Goal: Task Accomplishment & Management: Manage account settings

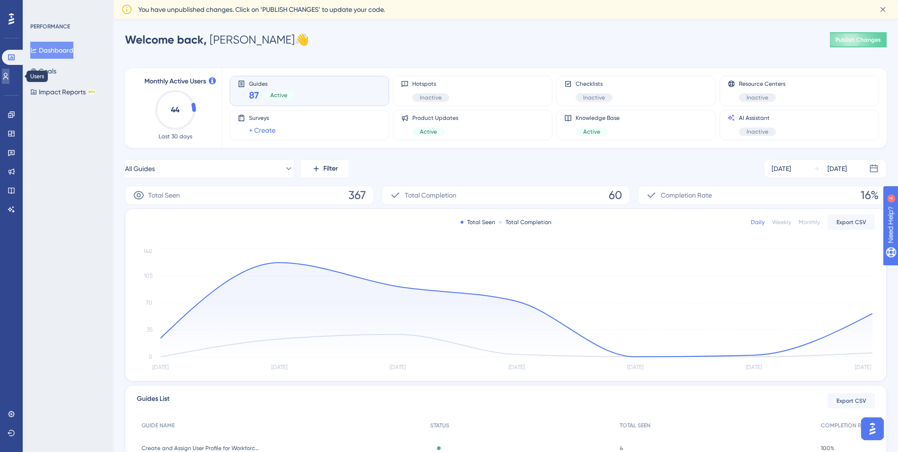
click at [9, 73] on link at bounding box center [6, 76] width 8 height 15
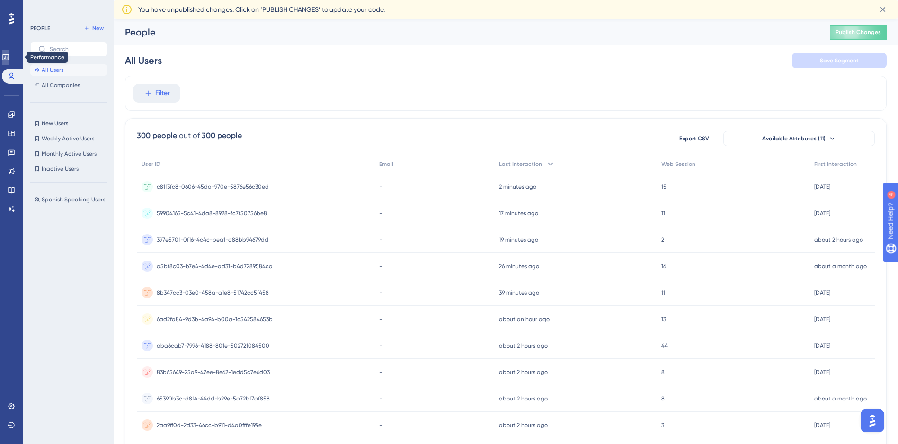
click at [9, 57] on icon at bounding box center [5, 57] width 6 height 6
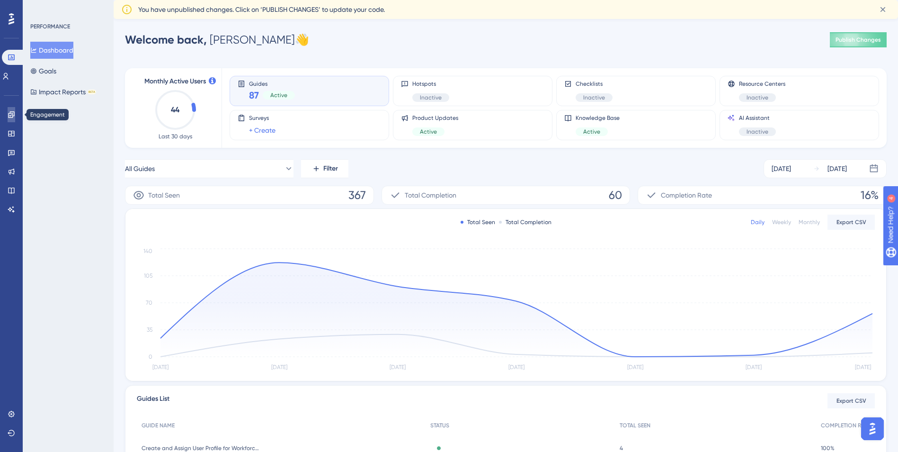
click at [12, 111] on icon at bounding box center [12, 115] width 8 height 8
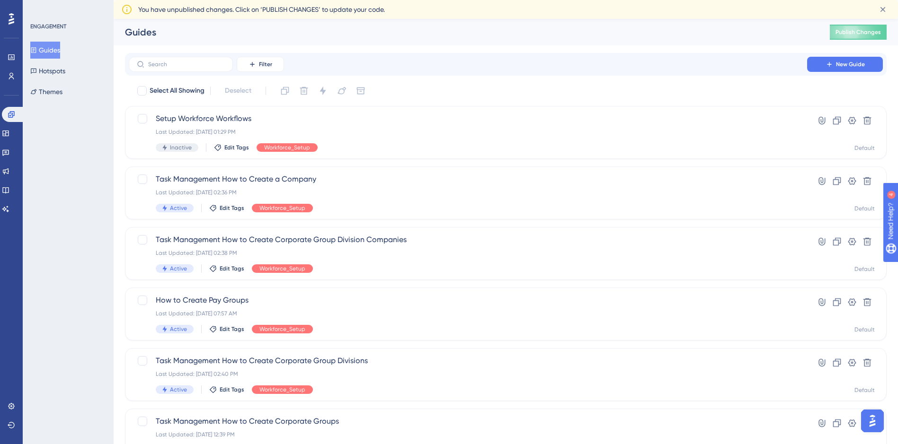
click at [51, 49] on button "Guides" at bounding box center [45, 50] width 30 height 17
click at [851, 122] on icon at bounding box center [851, 120] width 9 height 9
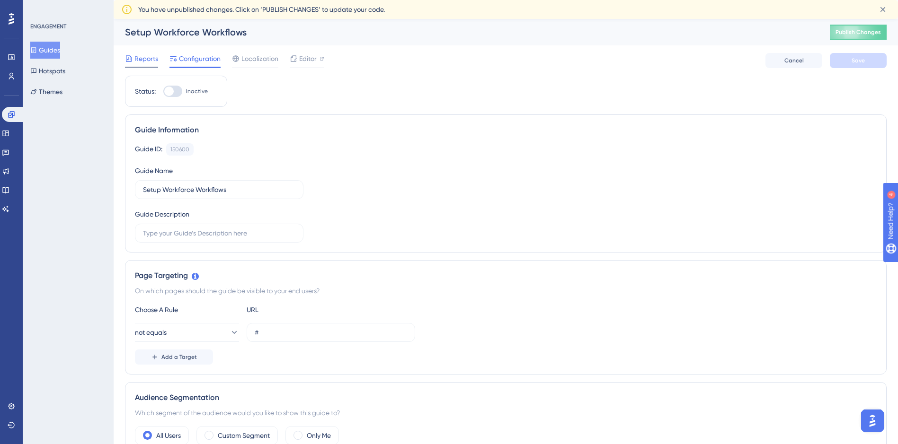
click at [138, 62] on span "Reports" at bounding box center [146, 58] width 24 height 11
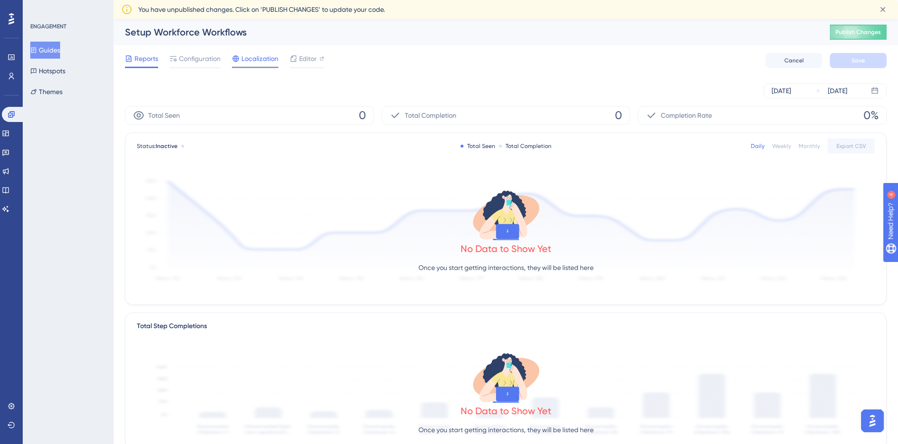
click at [263, 58] on span "Localization" at bounding box center [259, 58] width 37 height 11
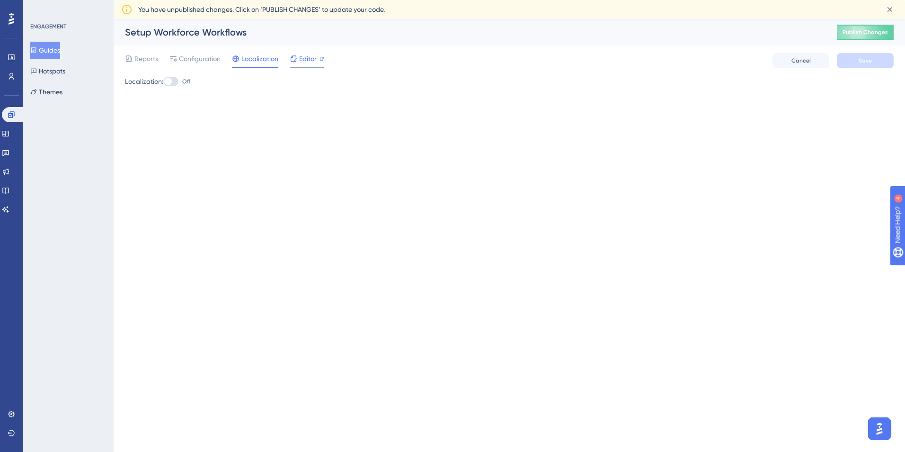
click at [300, 58] on span "Editor" at bounding box center [308, 58] width 18 height 11
click at [53, 49] on button "Guides" at bounding box center [45, 50] width 30 height 17
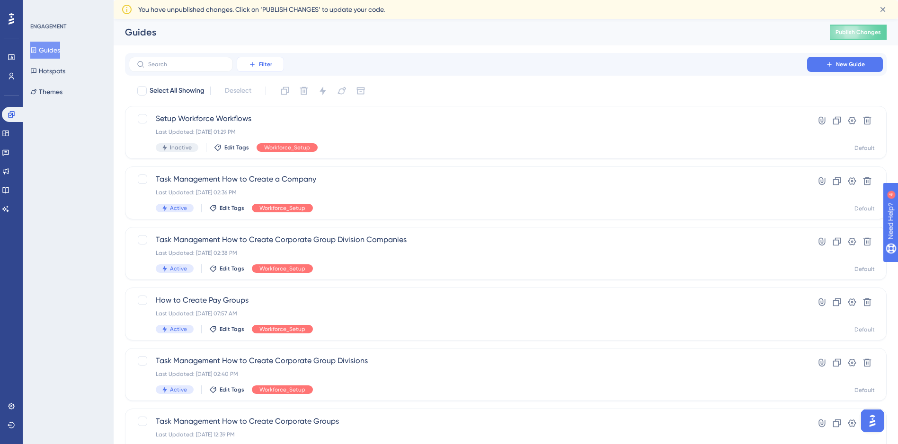
click at [269, 63] on span "Filter" at bounding box center [265, 65] width 13 height 8
click at [258, 96] on span "Tags" at bounding box center [257, 91] width 15 height 11
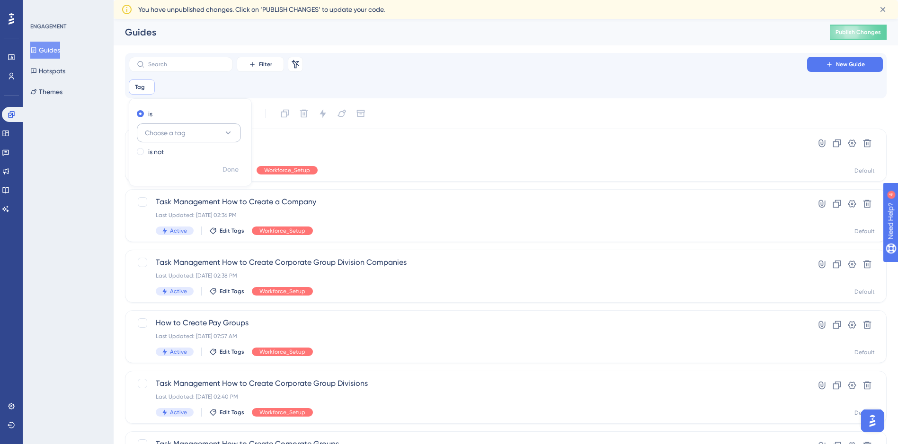
click at [206, 130] on button "Choose a tag" at bounding box center [189, 133] width 104 height 19
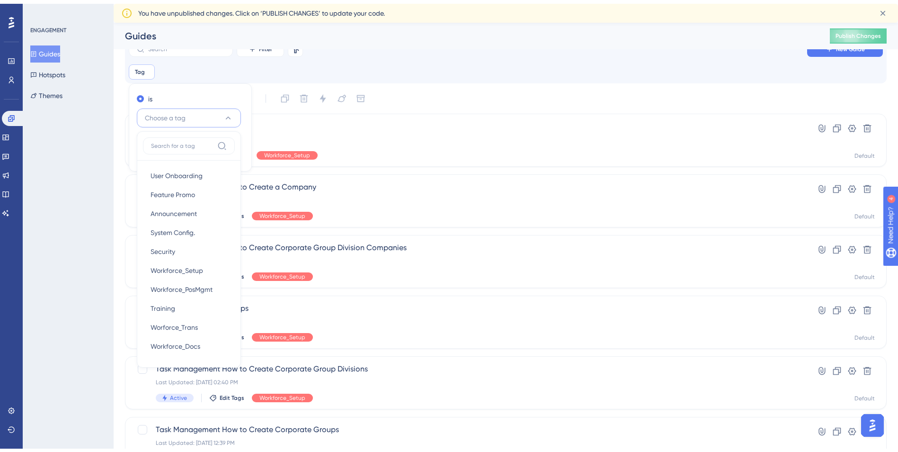
scroll to position [42, 0]
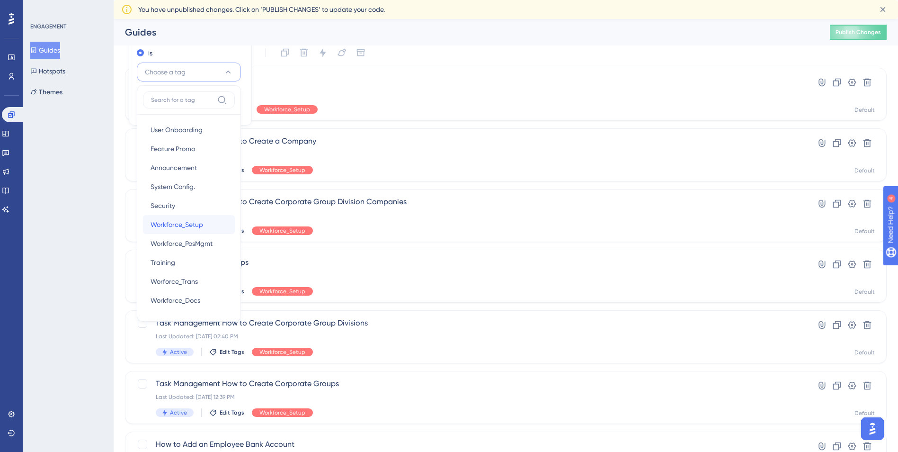
click at [160, 218] on div "Workforce_Setup Workforce_Setup" at bounding box center [189, 224] width 77 height 19
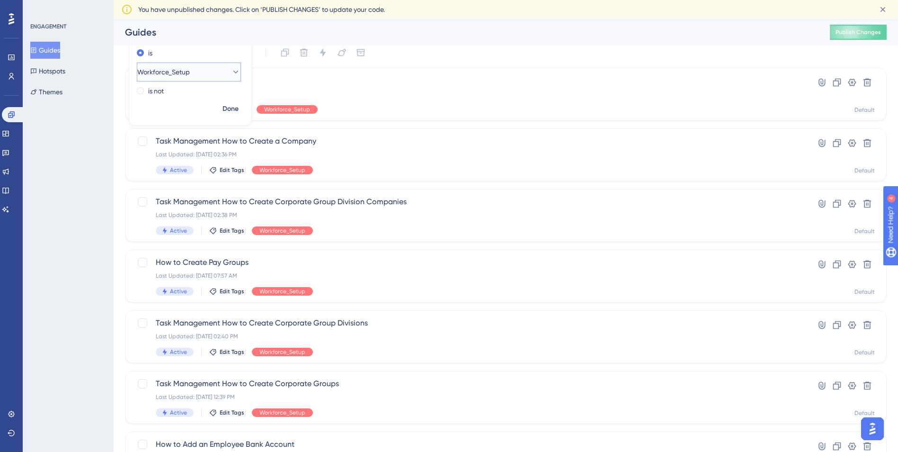
click at [231, 74] on icon at bounding box center [235, 71] width 9 height 9
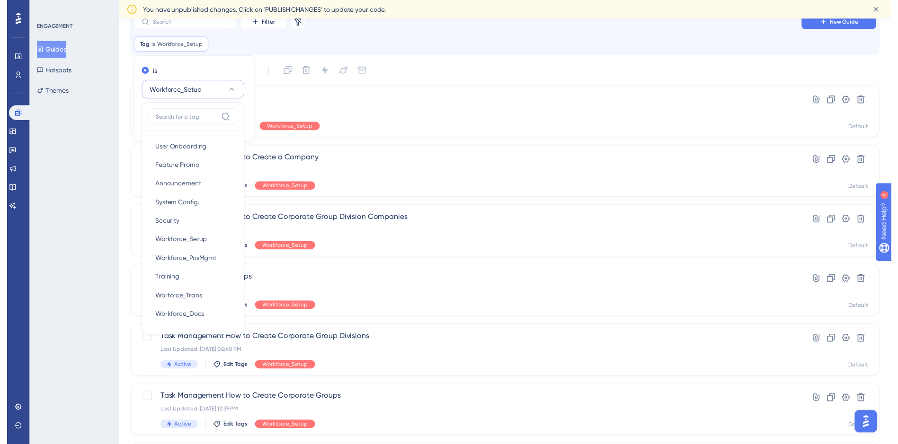
scroll to position [19, 0]
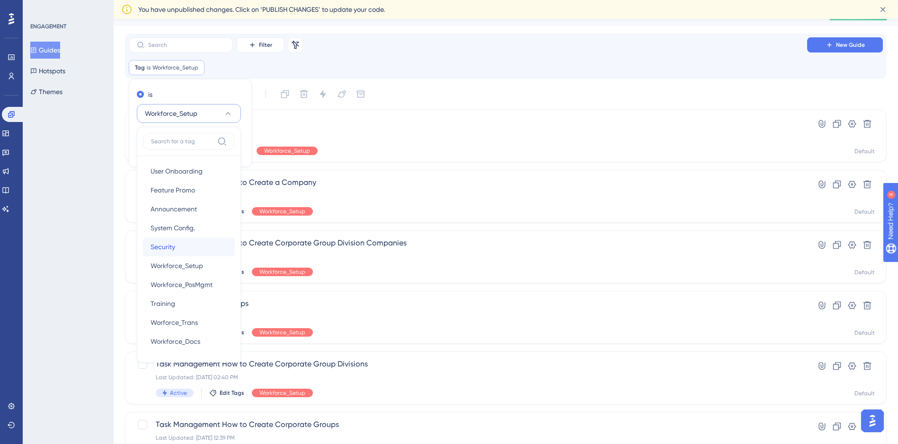
click at [183, 243] on div "Security Security" at bounding box center [189, 247] width 77 height 19
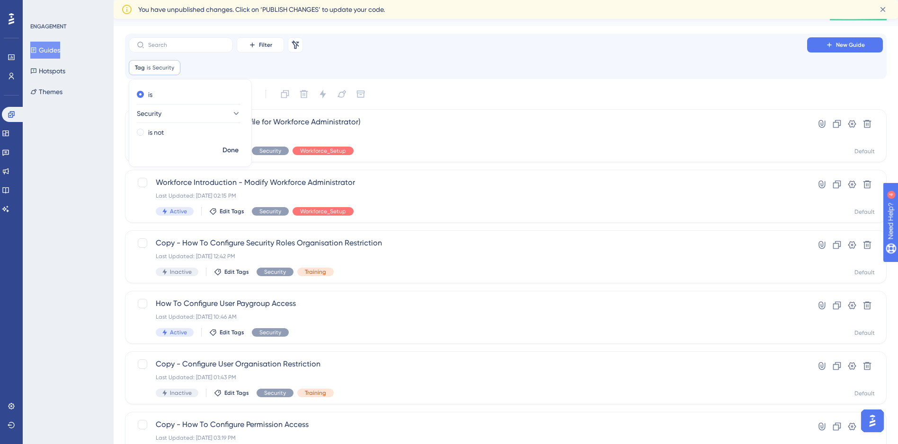
click at [444, 70] on div "Tag is Security Security Remove is Security is not Done" at bounding box center [506, 67] width 754 height 15
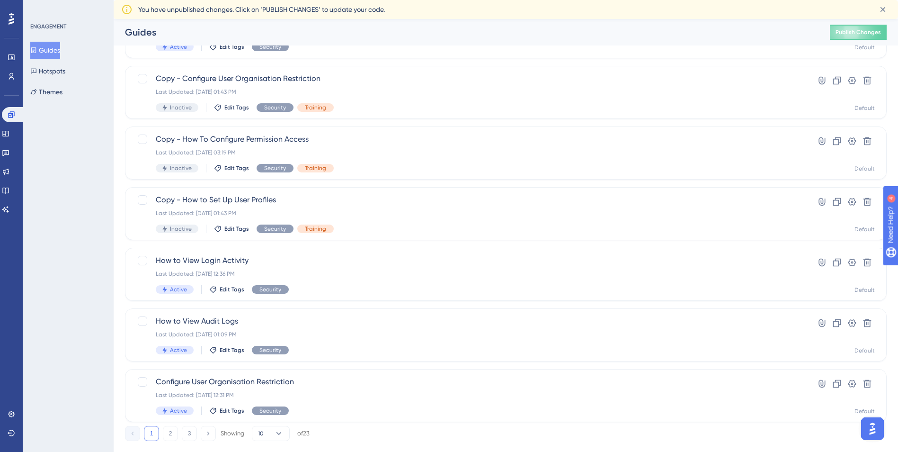
scroll to position [306, 0]
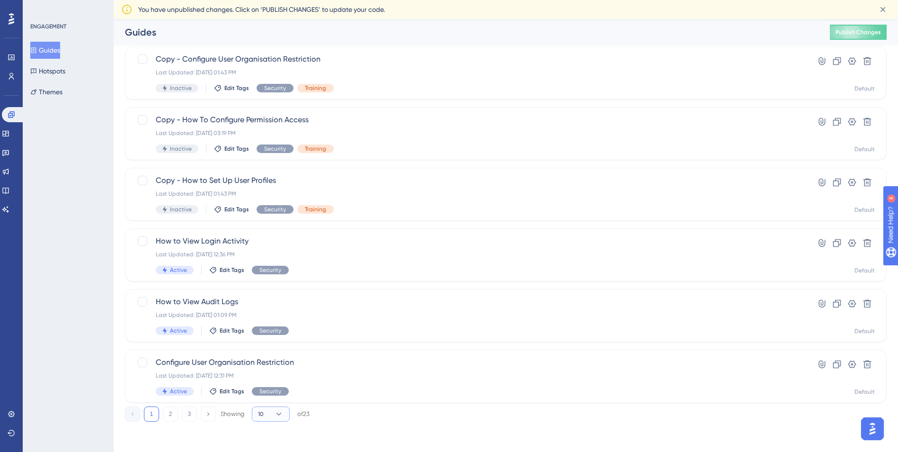
click at [281, 418] on button "10" at bounding box center [271, 413] width 38 height 15
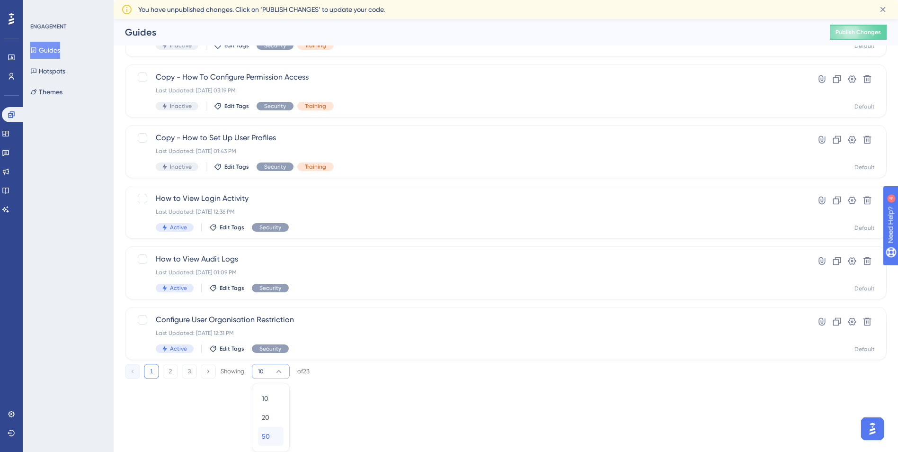
click at [275, 435] on div "50 50" at bounding box center [271, 435] width 18 height 19
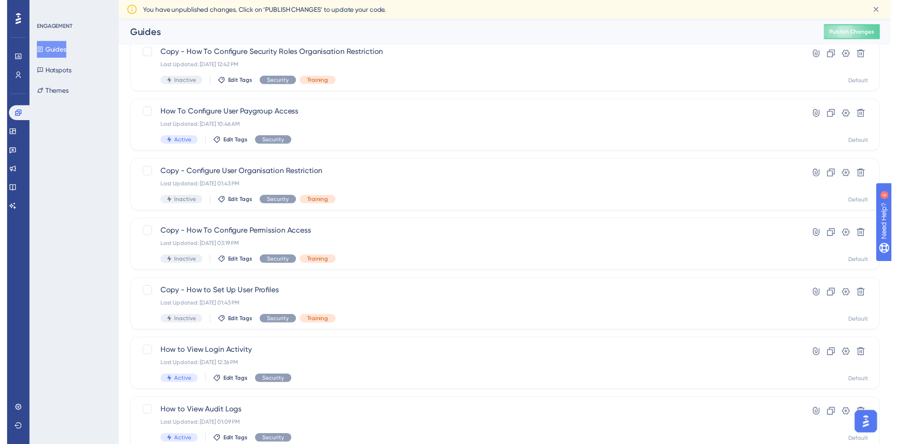
scroll to position [0, 0]
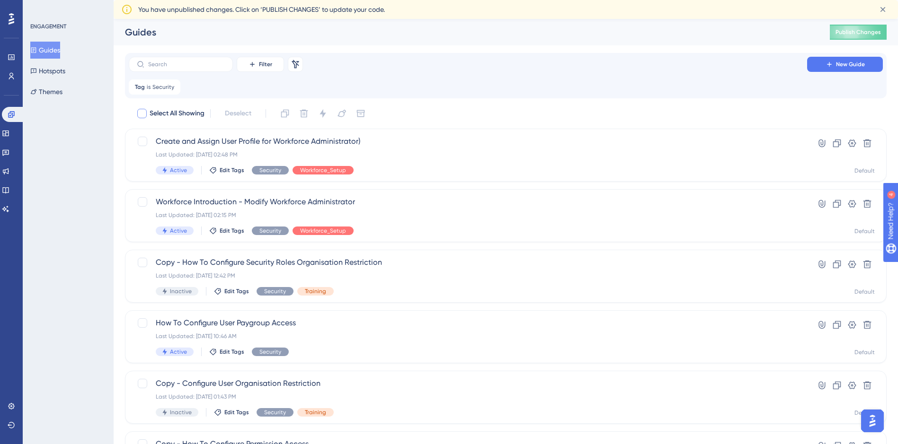
click at [142, 116] on div at bounding box center [141, 113] width 9 height 9
checkbox input "true"
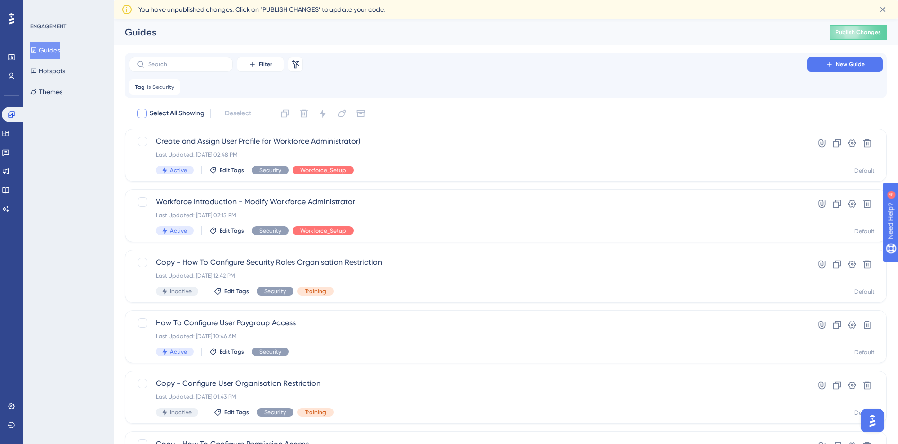
checkbox input "true"
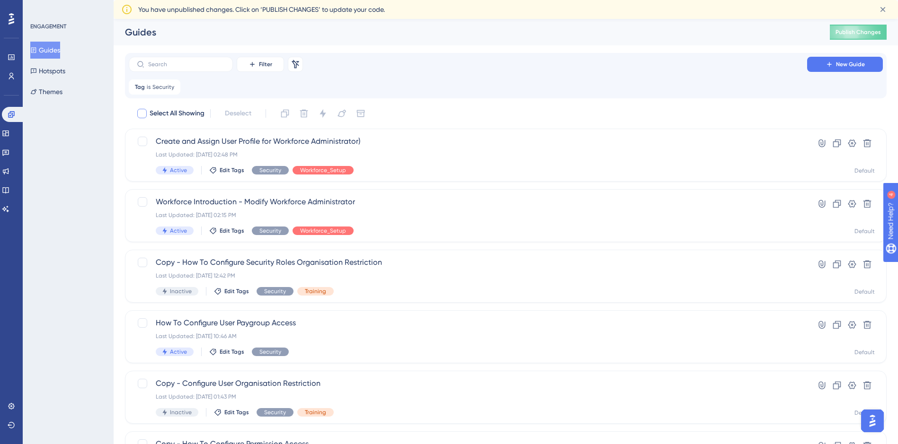
checkbox input "true"
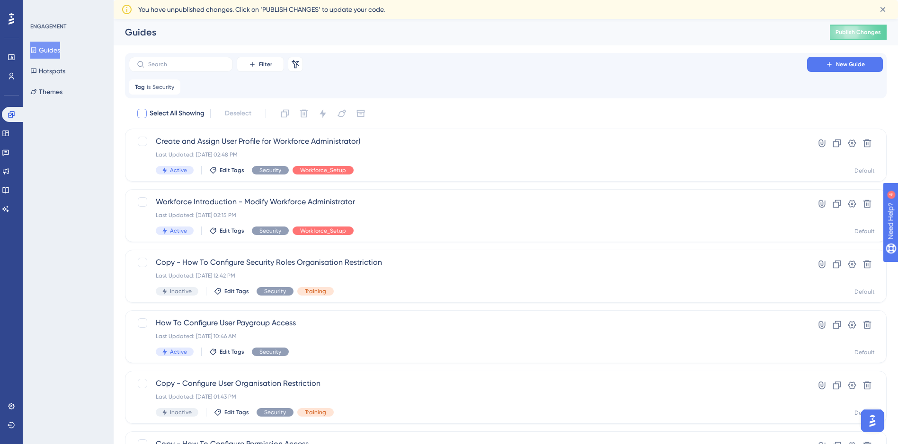
checkbox input "true"
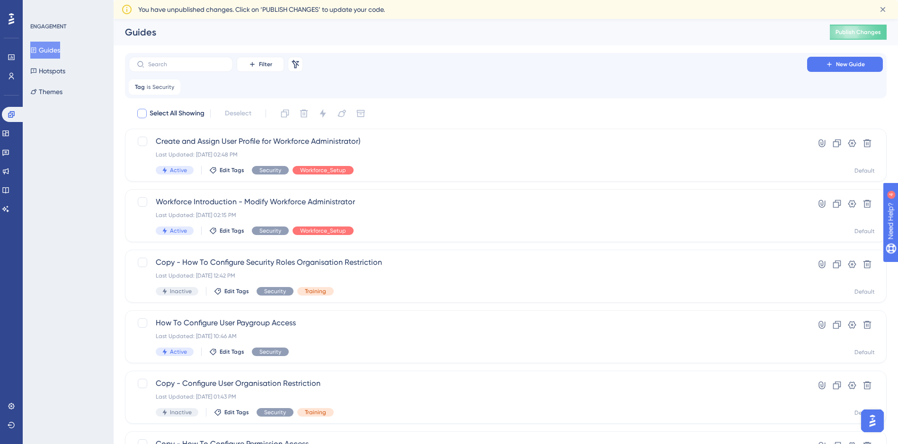
checkbox input "true"
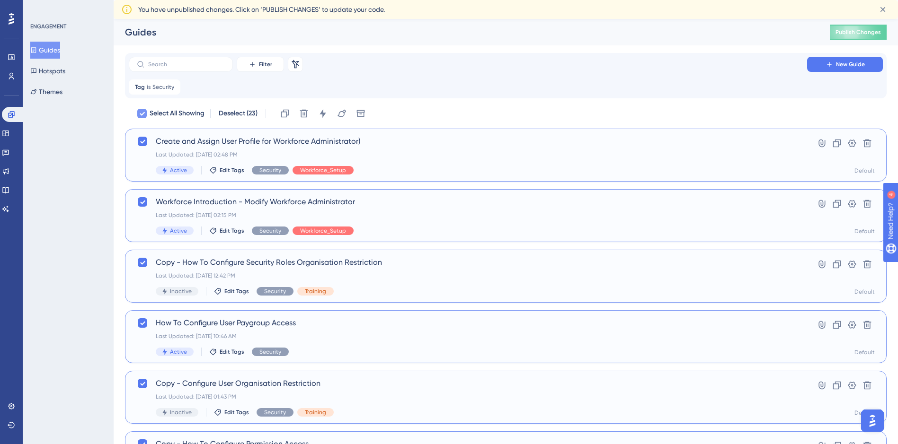
click at [142, 116] on icon at bounding box center [142, 114] width 6 height 8
checkbox input "false"
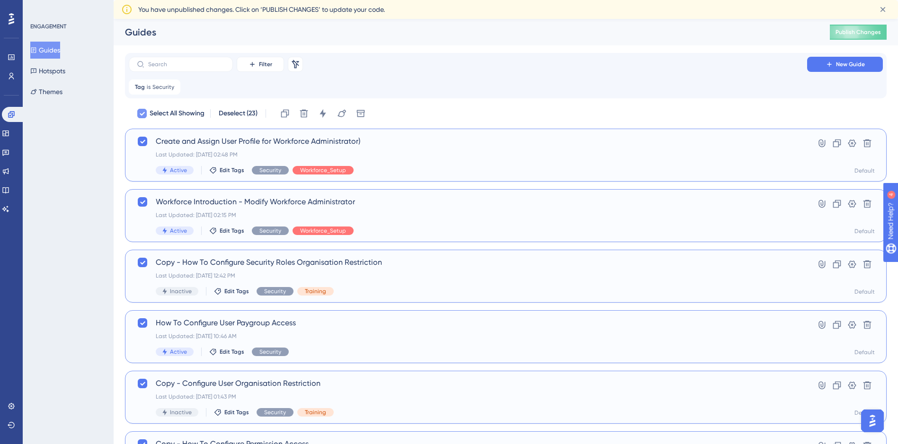
checkbox input "false"
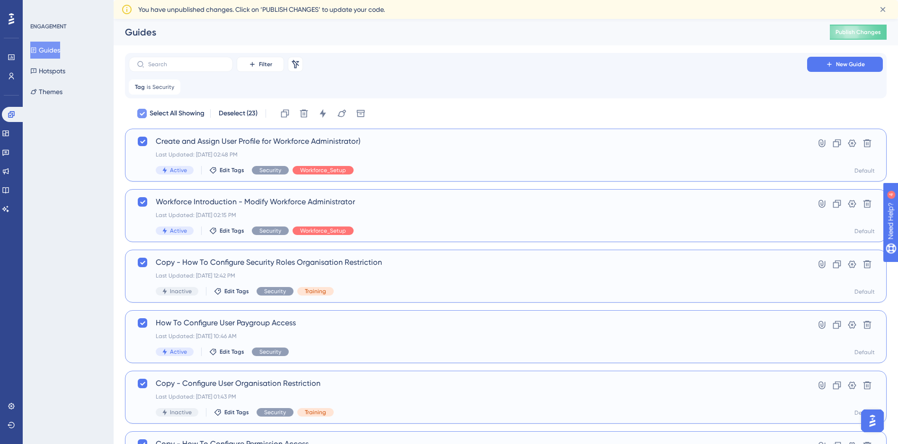
checkbox input "false"
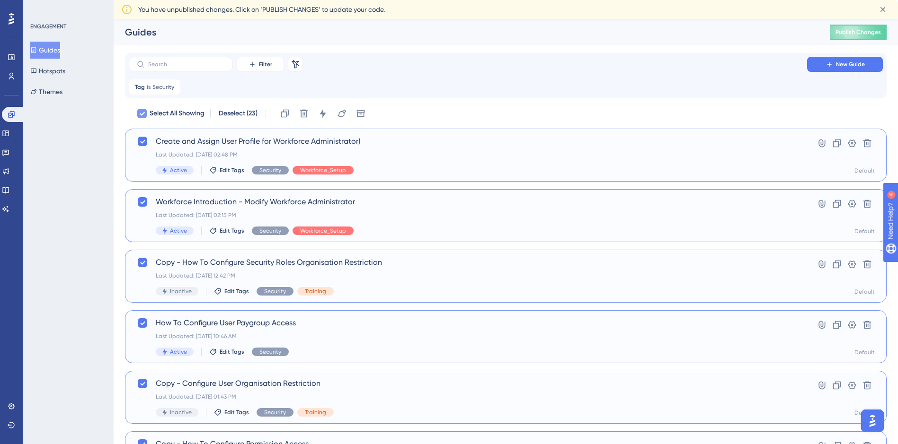
checkbox input "false"
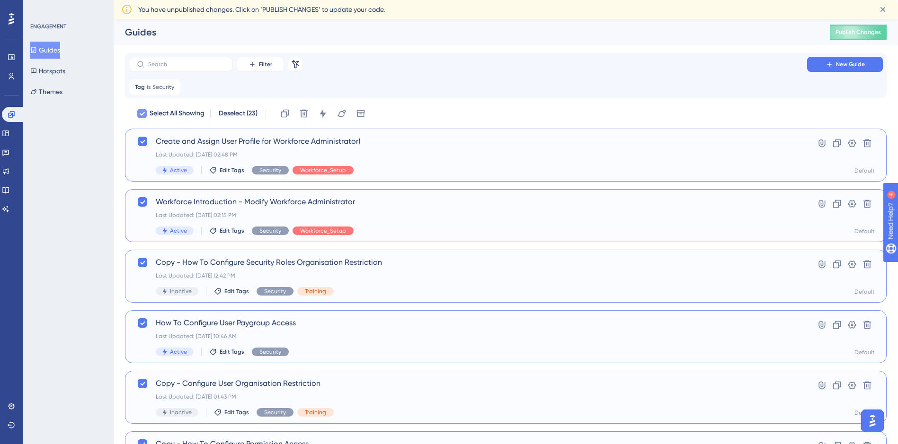
checkbox input "false"
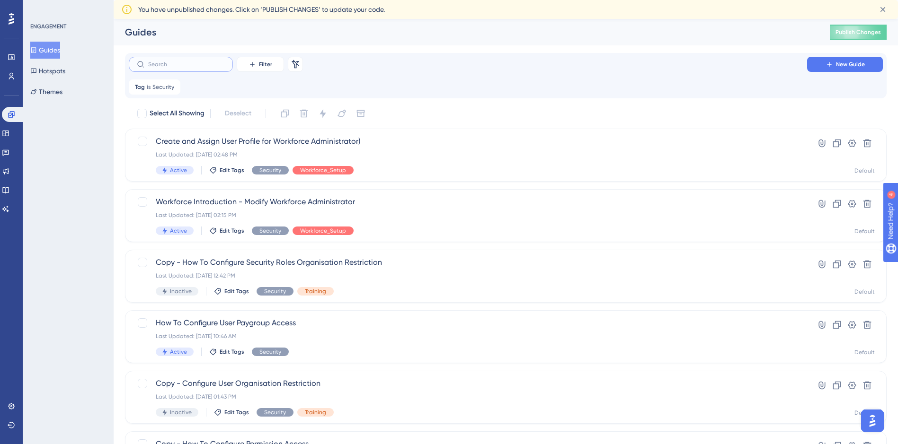
click at [223, 66] on input "text" at bounding box center [186, 64] width 77 height 7
type input "1"
checkbox input "true"
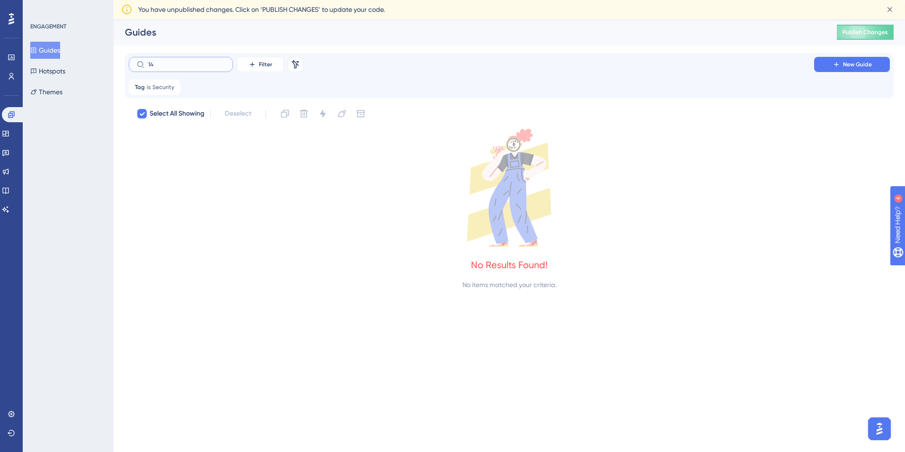
type input "1"
checkbox input "false"
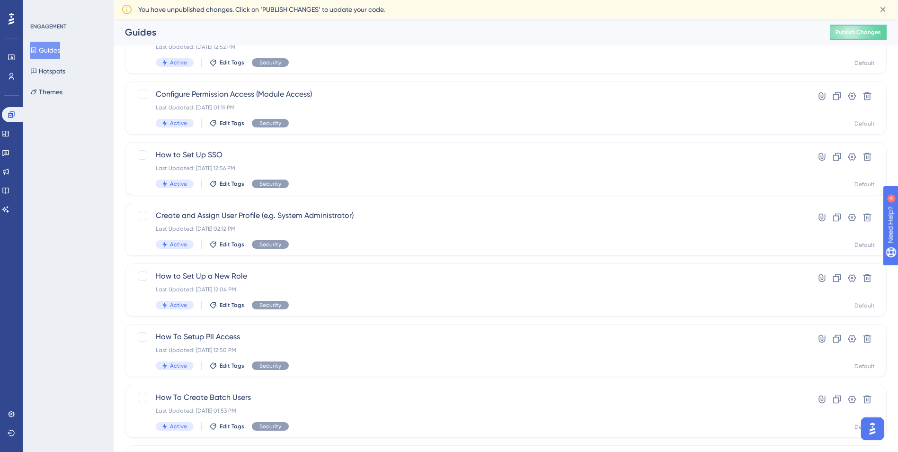
scroll to position [947, 0]
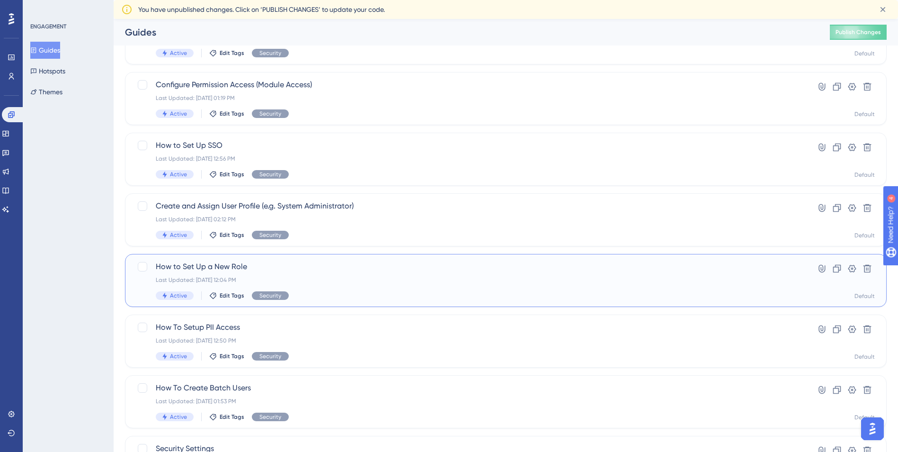
click at [320, 268] on span "How to Set Up a New Role" at bounding box center [468, 266] width 624 height 11
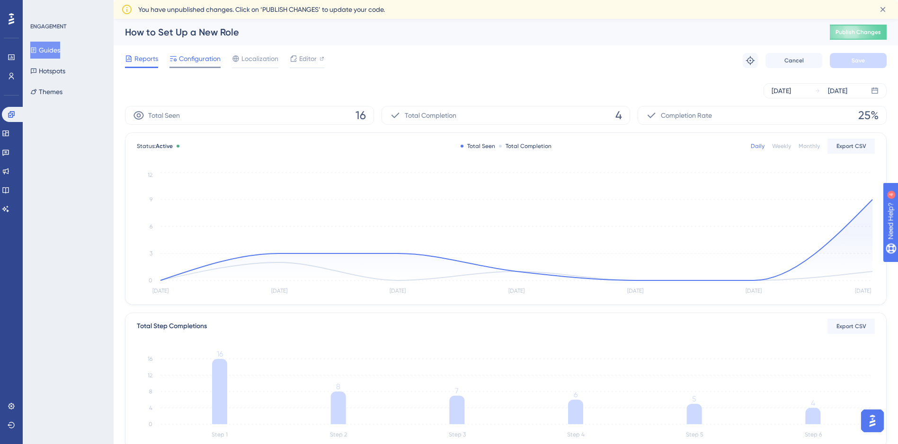
click at [201, 58] on span "Configuration" at bounding box center [200, 58] width 42 height 11
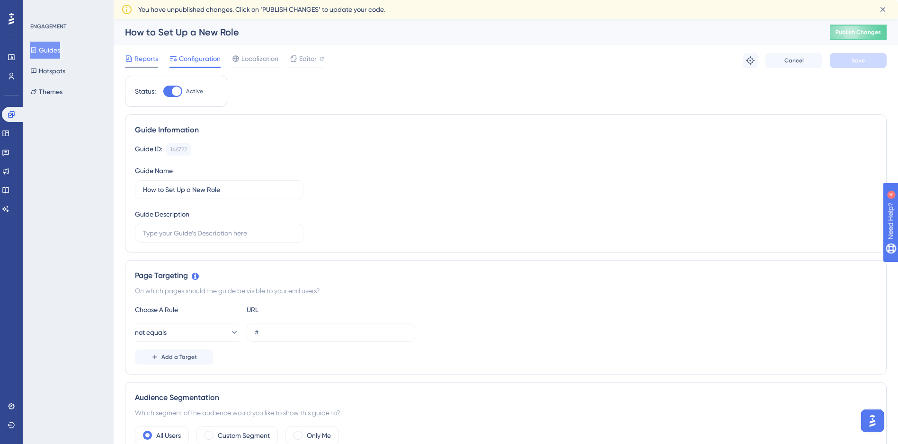
click at [137, 62] on span "Reports" at bounding box center [146, 58] width 24 height 11
